Goal: Information Seeking & Learning: Learn about a topic

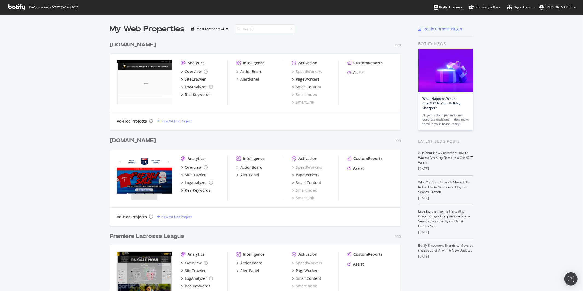
click at [9, 8] on icon at bounding box center [16, 7] width 16 height 6
click at [568, 97] on div "My Web Properties Most recent crawl [DOMAIN_NAME] Pro Analytics Overview SiteCr…" at bounding box center [291, 237] width 583 height 444
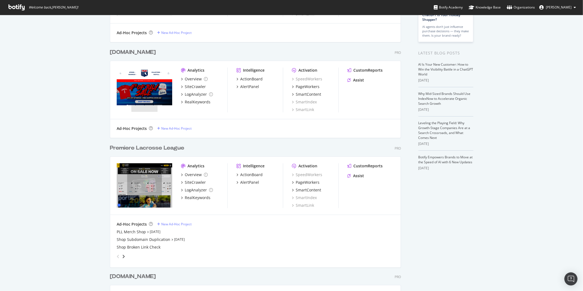
scroll to position [89, 0]
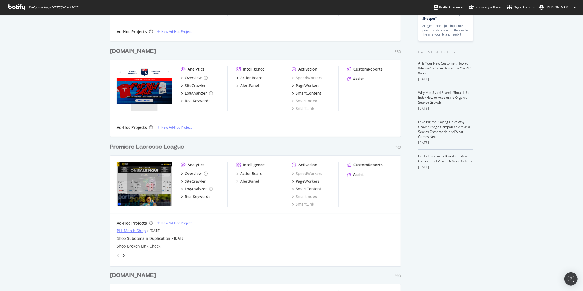
click at [130, 231] on div "PLL Merch Shop" at bounding box center [131, 230] width 29 height 5
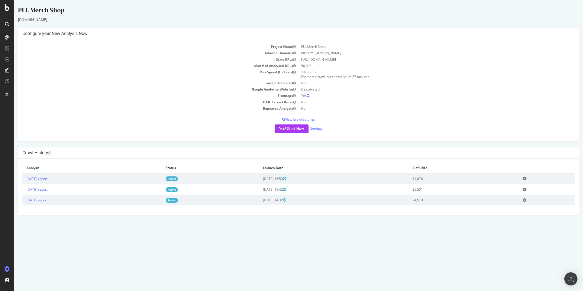
click at [340, 54] on td "https://*.[DOMAIN_NAME]" at bounding box center [437, 53] width 276 height 6
click at [359, 58] on td "[URL][DOMAIN_NAME]" at bounding box center [437, 59] width 276 height 6
click at [358, 59] on td "[URL][DOMAIN_NAME]" at bounding box center [437, 59] width 276 height 6
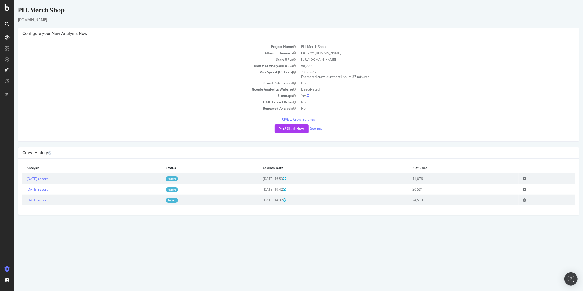
click at [358, 59] on td "[URL][DOMAIN_NAME]" at bounding box center [437, 59] width 276 height 6
click at [364, 59] on td "[URL][DOMAIN_NAME]" at bounding box center [437, 59] width 276 height 6
click at [47, 179] on link "[DATE] report" at bounding box center [36, 178] width 21 height 5
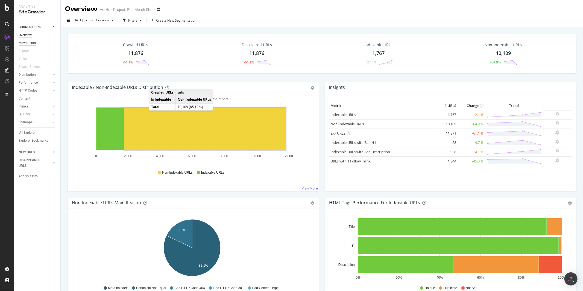
click at [32, 43] on div "Movements" at bounding box center [27, 43] width 17 height 6
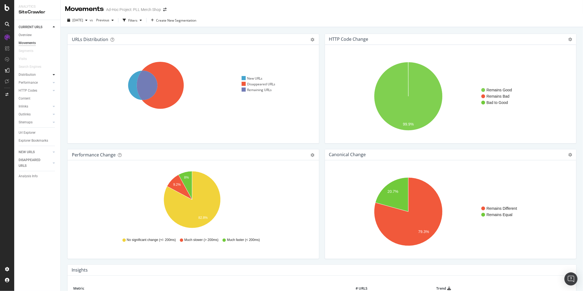
click at [53, 75] on icon at bounding box center [54, 74] width 2 height 3
click at [53, 85] on div "Performance" at bounding box center [40, 83] width 42 height 8
click at [54, 84] on icon at bounding box center [54, 82] width 2 height 3
click at [54, 83] on icon at bounding box center [54, 82] width 2 height 3
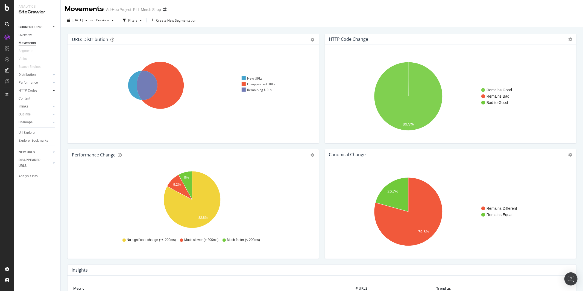
click at [54, 89] on icon at bounding box center [54, 90] width 2 height 3
click at [54, 90] on icon at bounding box center [54, 90] width 2 height 3
click at [52, 98] on div at bounding box center [53, 98] width 5 height 5
click at [30, 36] on div "Overview" at bounding box center [25, 35] width 13 height 6
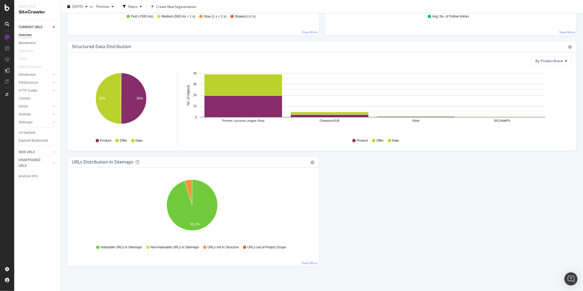
scroll to position [5, 0]
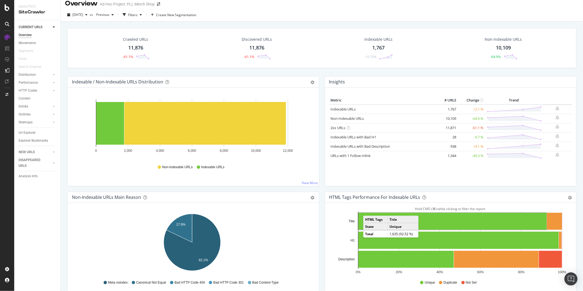
click at [325, 182] on div "Metric # URLS Change Trend Indexable URLs 1,767 +2.1 % Non-Indexable URLs 10,10…" at bounding box center [451, 136] width 252 height 98
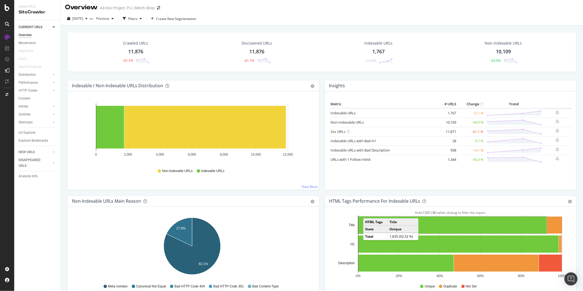
scroll to position [0, 0]
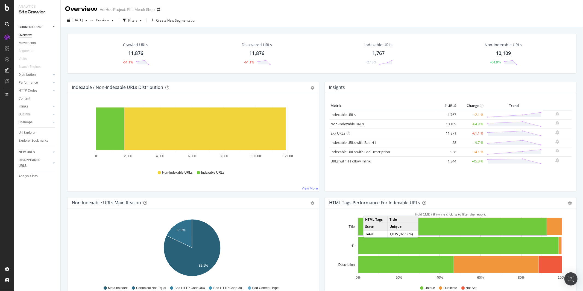
click at [52, 25] on div at bounding box center [53, 26] width 5 height 5
click at [37, 36] on link "NEW URLS" at bounding box center [35, 35] width 33 height 6
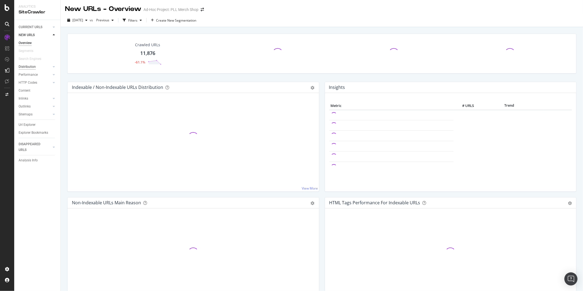
click at [32, 68] on div "Distribution" at bounding box center [27, 67] width 17 height 6
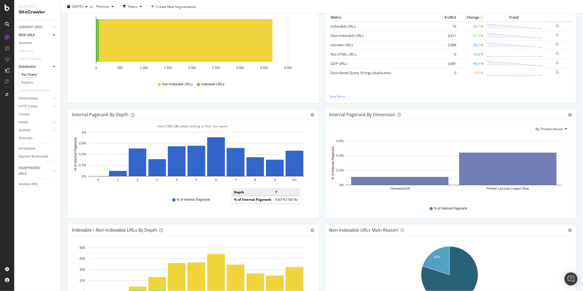
scroll to position [77, 0]
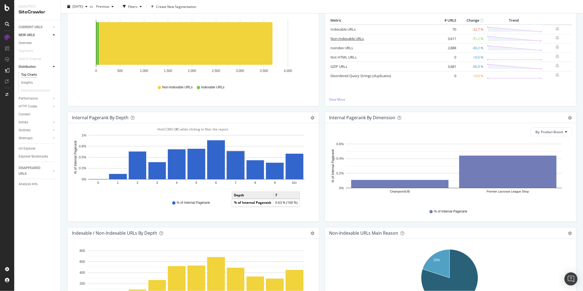
click at [355, 39] on link "Non-Indexable URLs" at bounding box center [347, 38] width 33 height 5
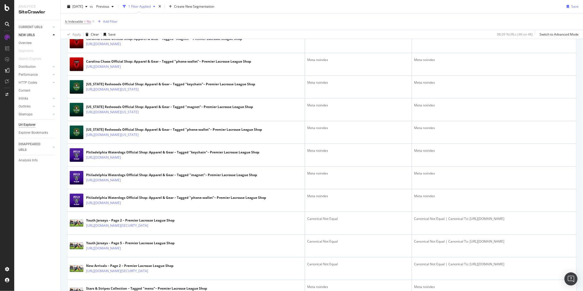
scroll to position [118, 0]
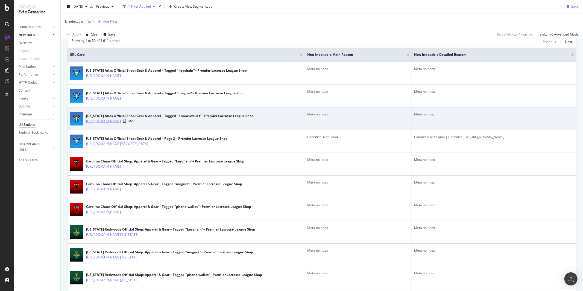
click at [121, 123] on link "[URL][DOMAIN_NAME]" at bounding box center [103, 120] width 35 height 5
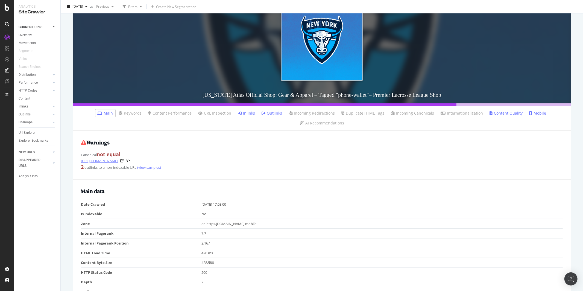
scroll to position [89, 0]
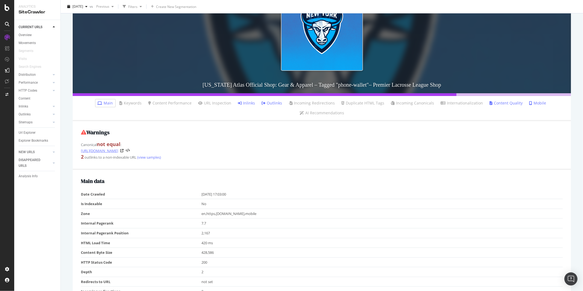
click at [118, 150] on link "https://shop.premierlacrosseleague.com/collections/new-york-atlas" at bounding box center [99, 150] width 37 height 5
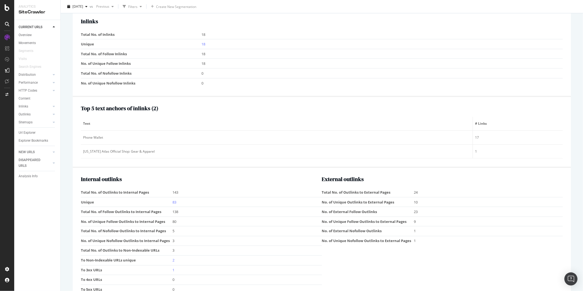
scroll to position [0, 0]
